Goal: Transaction & Acquisition: Purchase product/service

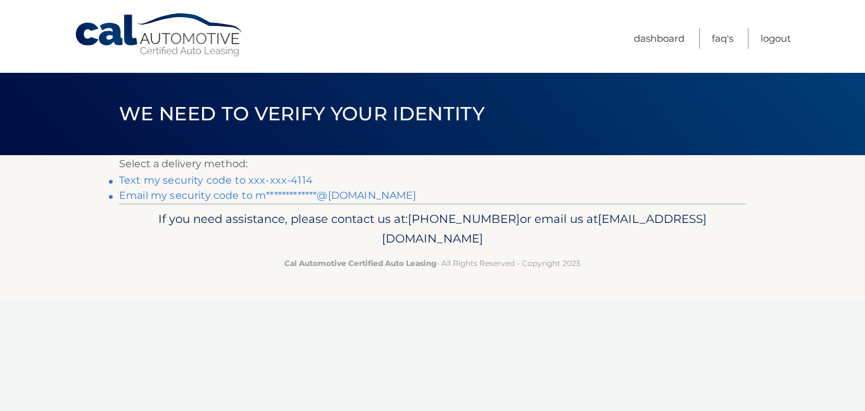
click at [230, 181] on link "Text my security code to xxx-xxx-4114" at bounding box center [216, 180] width 194 height 12
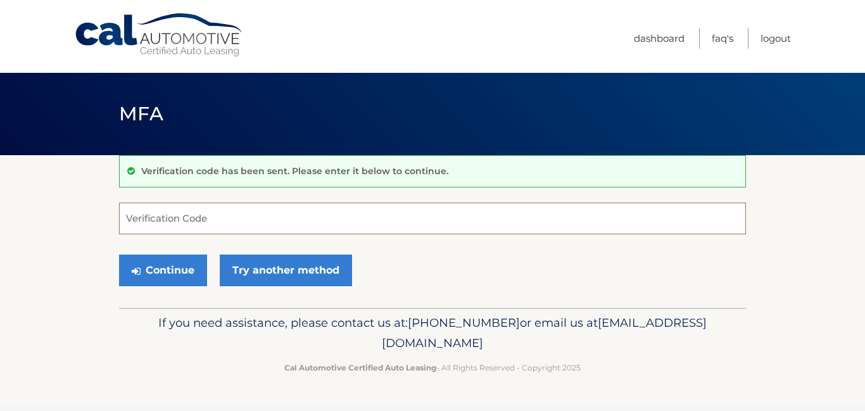
click at [187, 215] on input "Verification Code" at bounding box center [432, 219] width 627 height 32
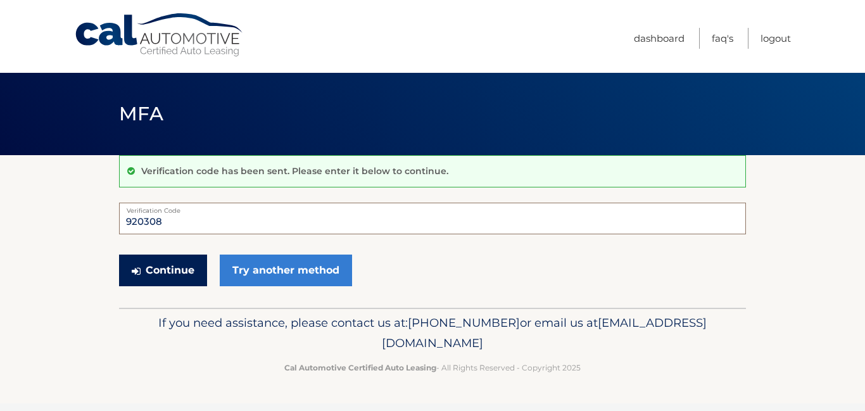
type input "920308"
click at [162, 268] on button "Continue" at bounding box center [163, 270] width 88 height 32
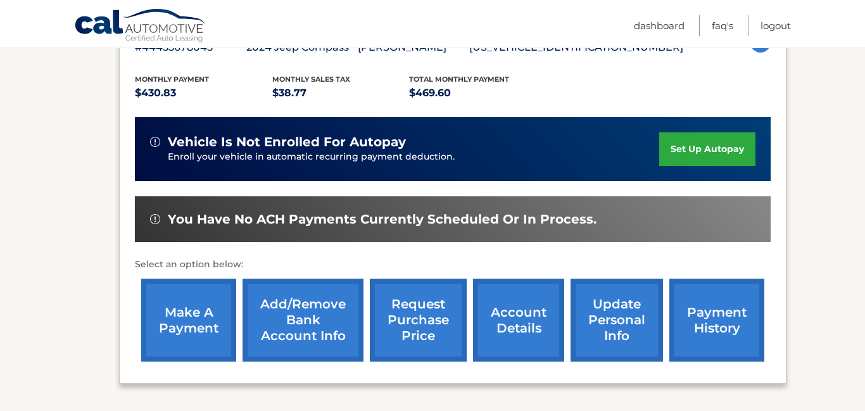
scroll to position [252, 0]
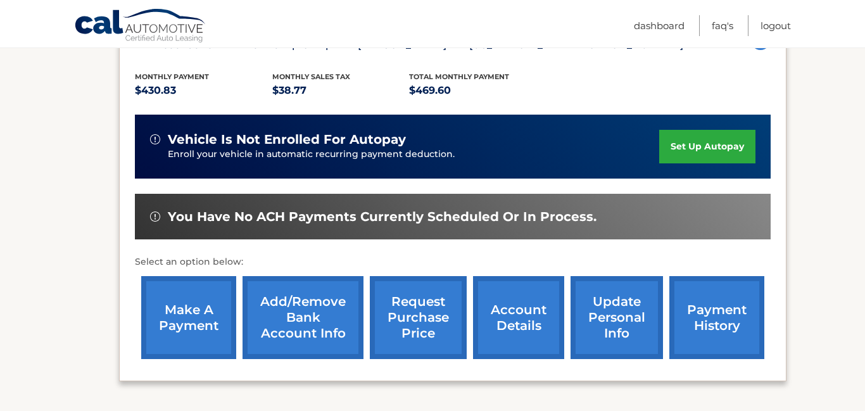
click at [200, 319] on link "make a payment" at bounding box center [188, 317] width 95 height 83
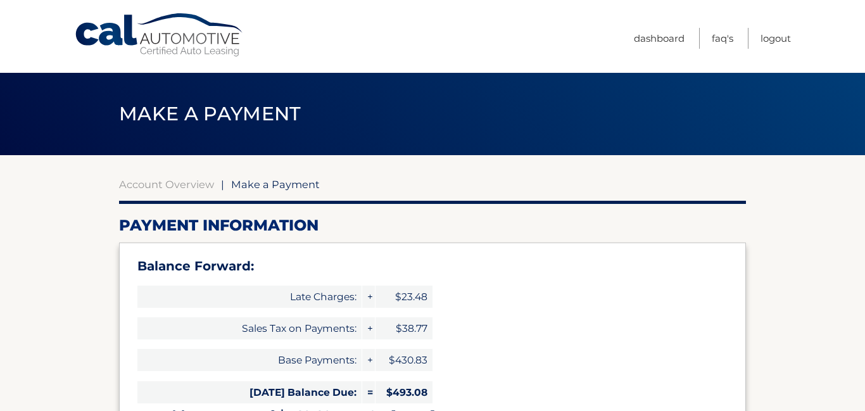
select select "ZDAxYTkwMmMtN2I2Yi00N2ViLTk4MTYtNjBlNWY5YjcyNDRl"
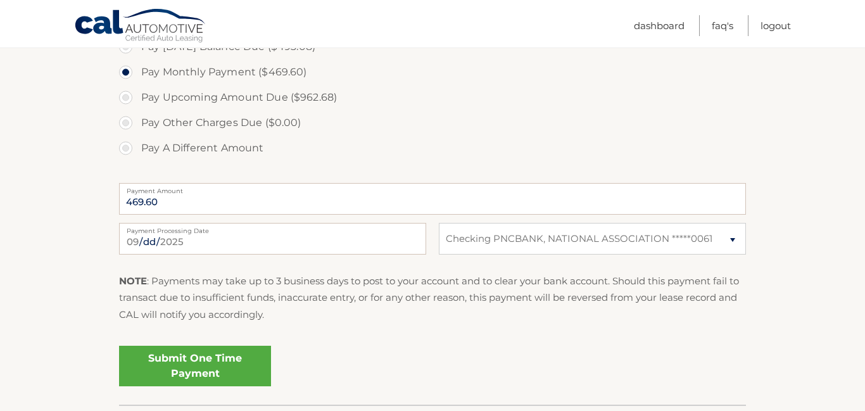
scroll to position [553, 0]
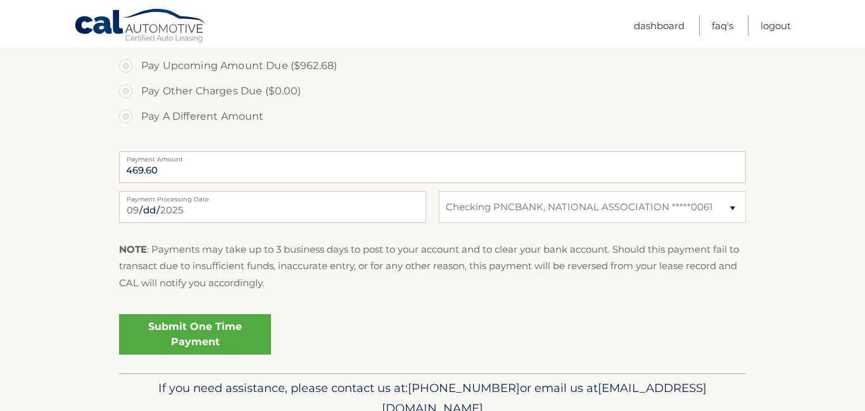
click at [206, 330] on link "Submit One Time Payment" at bounding box center [195, 334] width 152 height 41
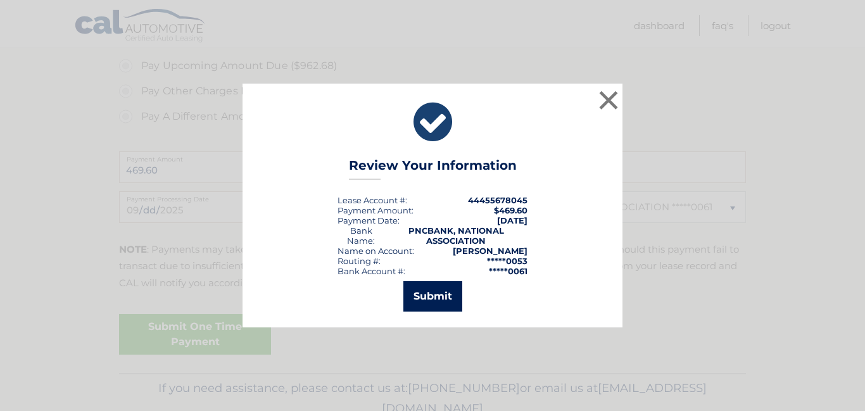
click at [428, 296] on button "Submit" at bounding box center [432, 296] width 59 height 30
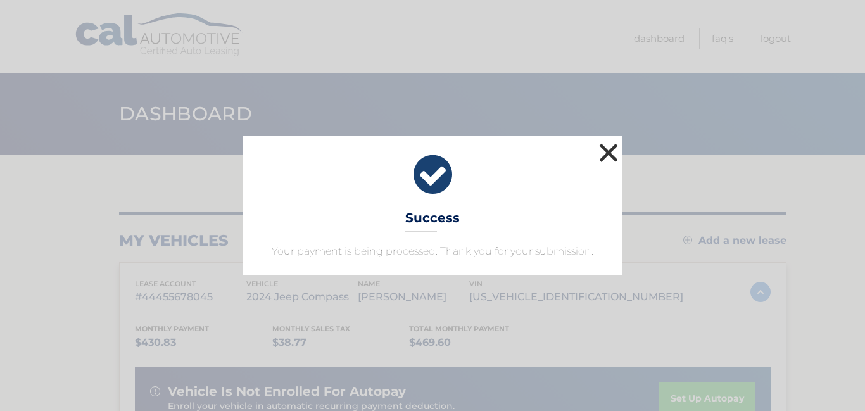
click at [615, 154] on button "×" at bounding box center [608, 152] width 25 height 25
